Goal: Information Seeking & Learning: Learn about a topic

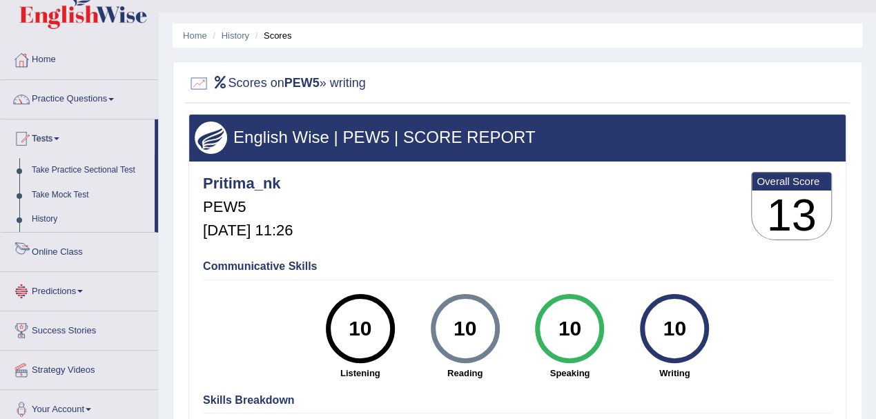
scroll to position [92, 0]
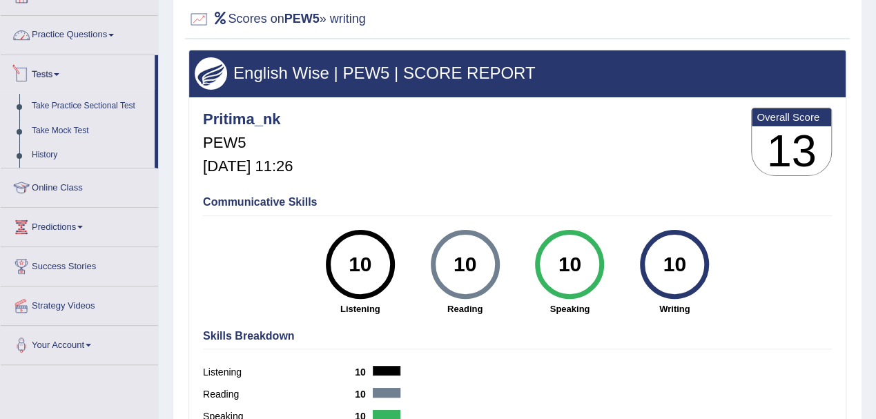
click at [54, 30] on link "Practice Questions" at bounding box center [79, 33] width 157 height 35
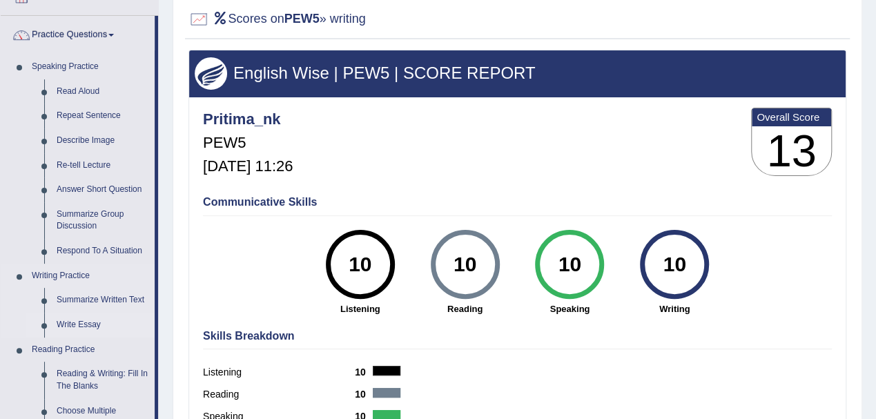
click at [75, 325] on link "Write Essay" at bounding box center [102, 325] width 104 height 25
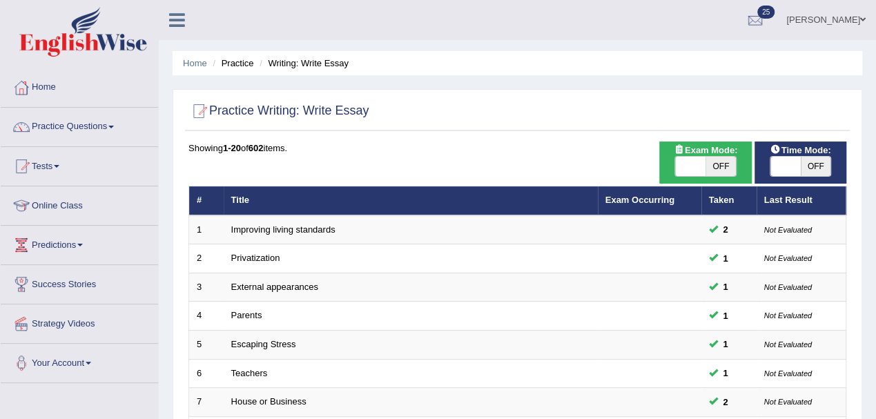
click at [819, 166] on span "OFF" at bounding box center [816, 166] width 30 height 19
checkbox input "true"
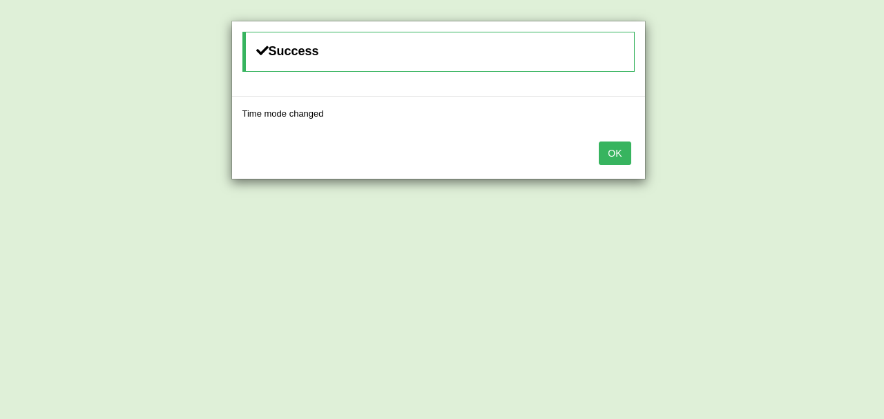
click at [609, 153] on button "OK" at bounding box center [615, 153] width 32 height 23
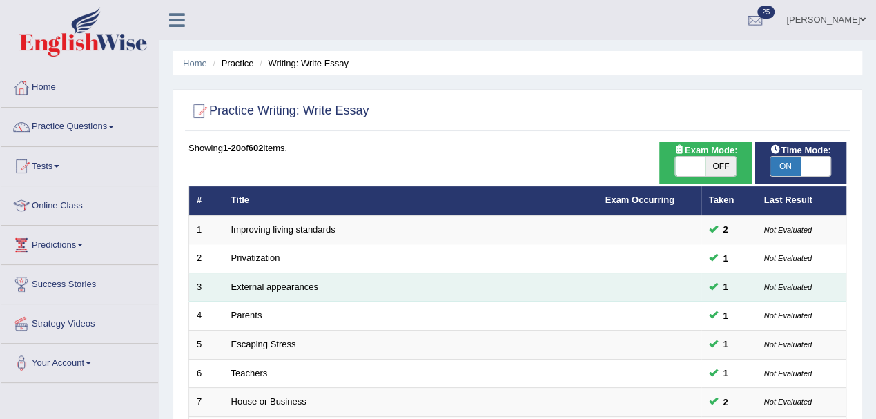
scroll to position [488, 0]
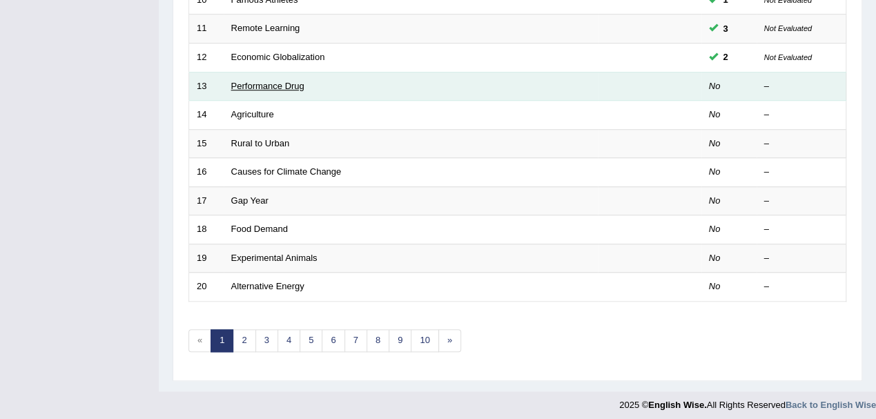
click at [259, 86] on link "Performance Drug" at bounding box center [267, 86] width 73 height 10
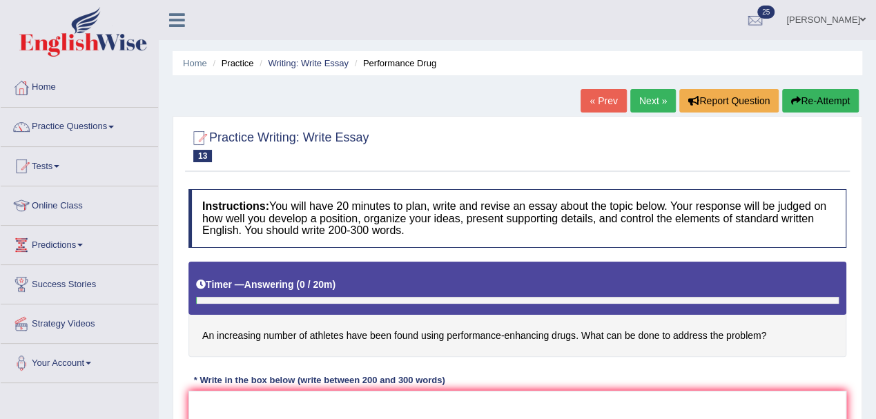
scroll to position [92, 0]
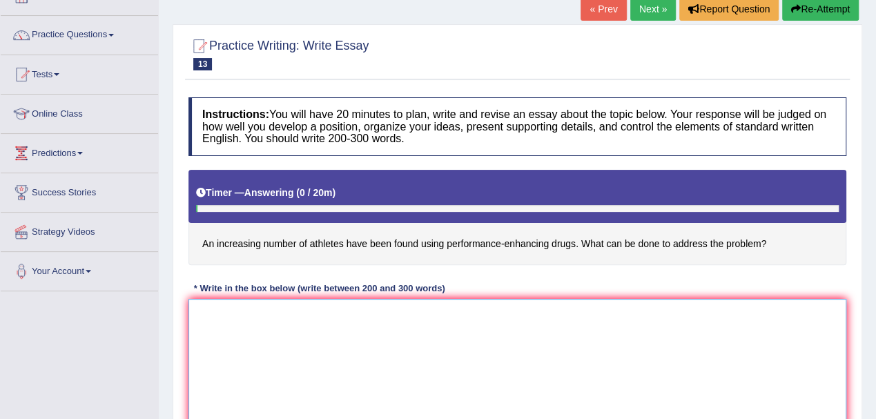
click at [296, 322] on textarea at bounding box center [518, 366] width 658 height 134
click at [315, 312] on textarea "The increasing influence of taking performance -enhancing drugs" at bounding box center [518, 366] width 658 height 134
click at [317, 311] on textarea "The increasing influence of athletes taking performance -enhancing drugs" at bounding box center [518, 366] width 658 height 134
click at [440, 314] on textarea "The increasing influence of athletes taking performance -enhancing drugs" at bounding box center [518, 366] width 658 height 134
click at [520, 312] on textarea "The increasing influence of athletes taking performance -enhancing drugs" at bounding box center [518, 366] width 658 height 134
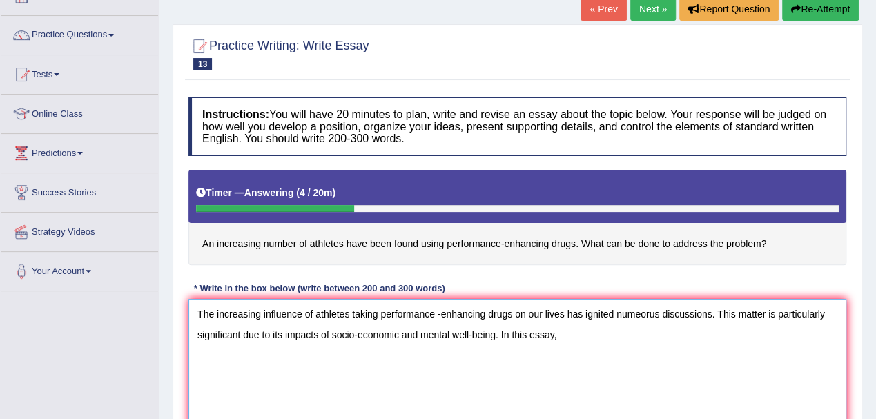
type textarea "The increasing influence of athletes taking performance -enhancing drugs on our…"
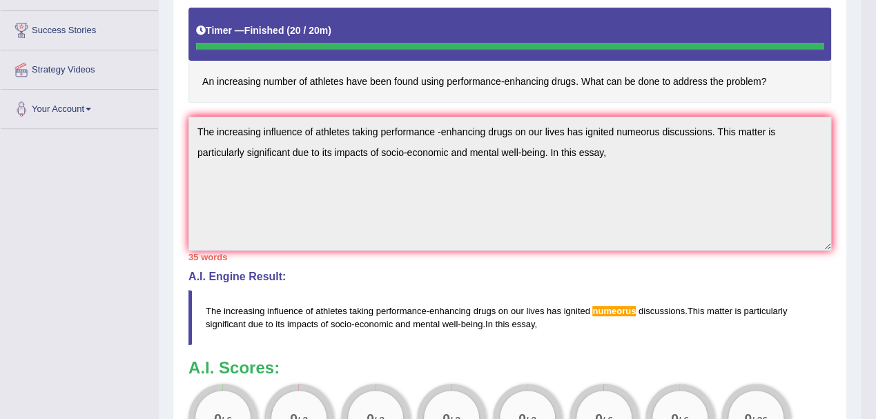
scroll to position [70, 0]
